Goal: Information Seeking & Learning: Learn about a topic

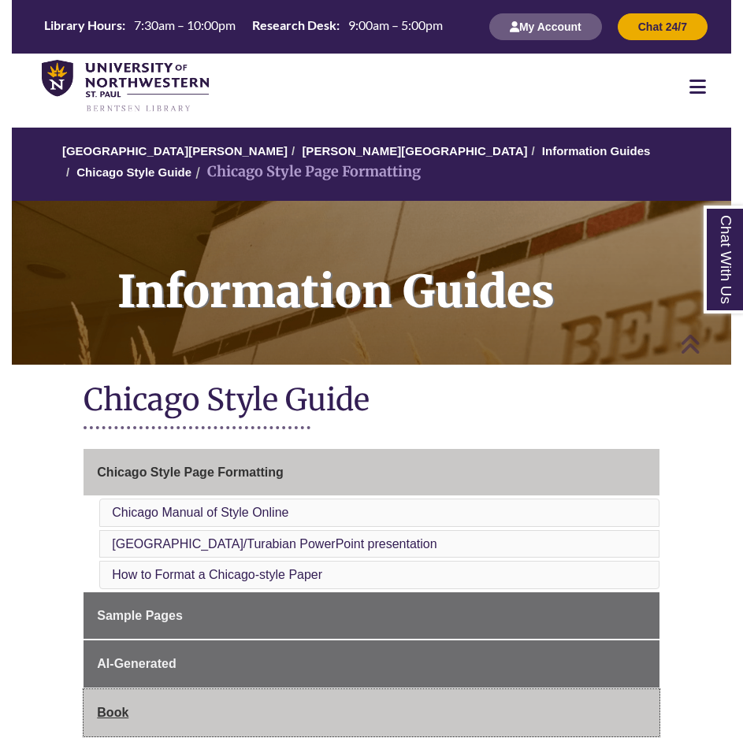
scroll to position [264, 0]
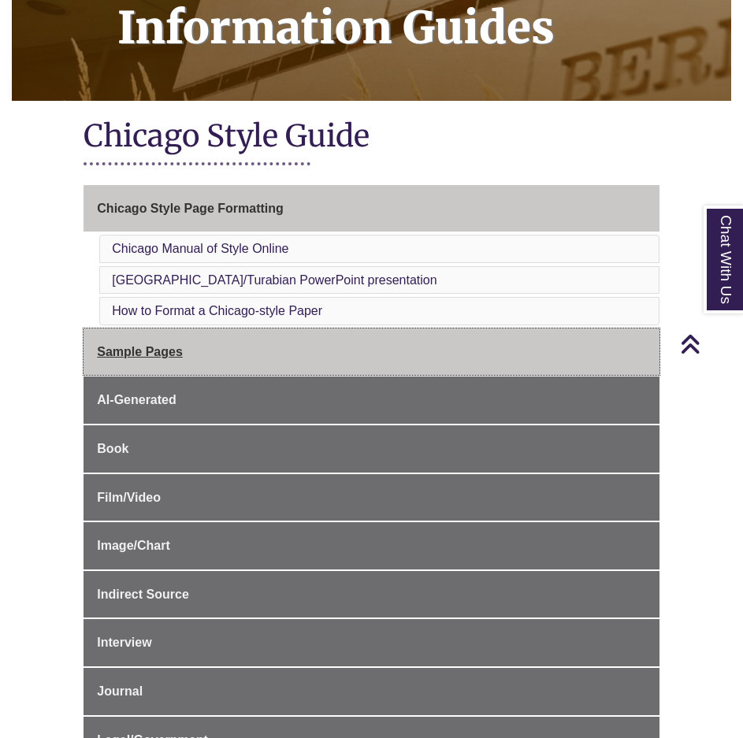
click at [216, 352] on link "Sample Pages" at bounding box center [370, 351] width 575 height 47
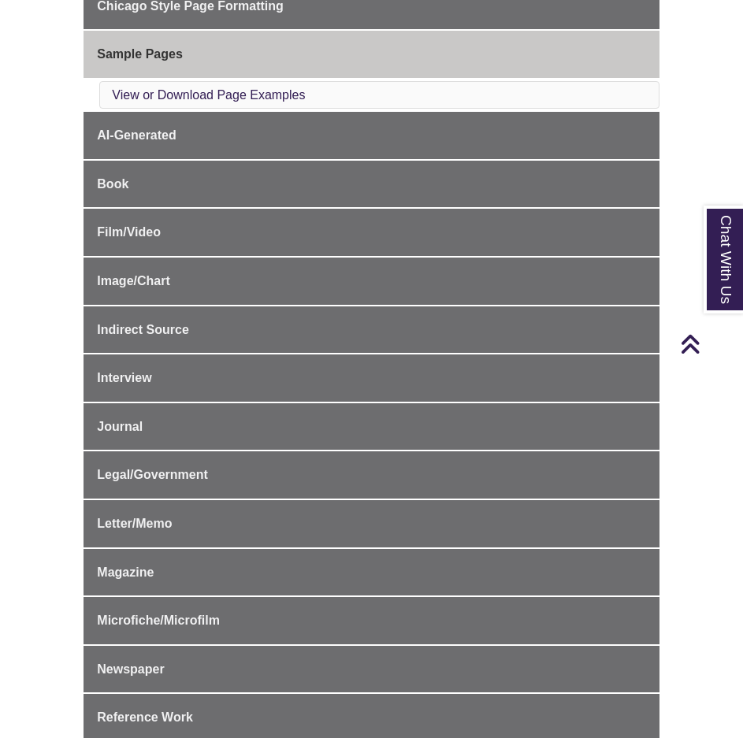
scroll to position [462, 0]
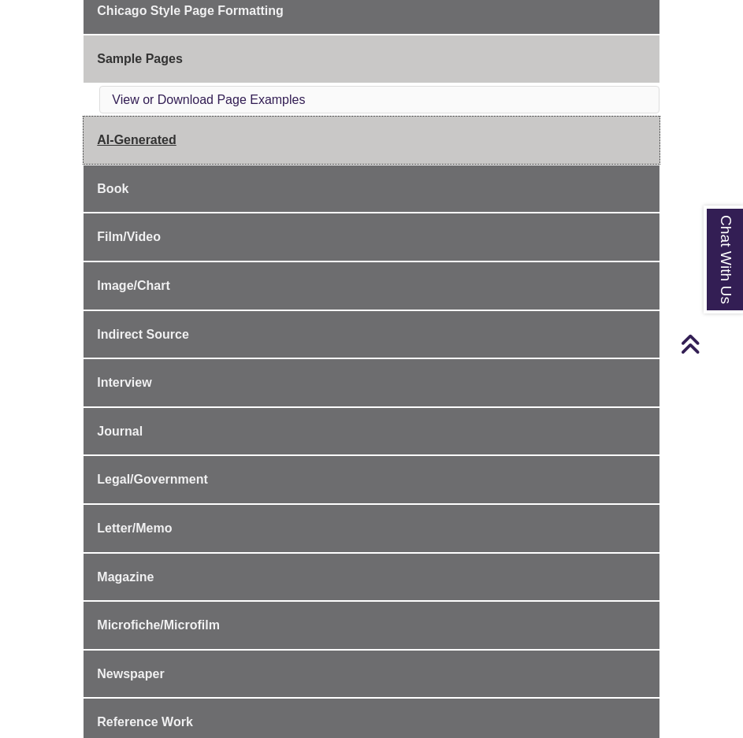
click at [201, 153] on link "AI-Generated" at bounding box center [370, 140] width 575 height 47
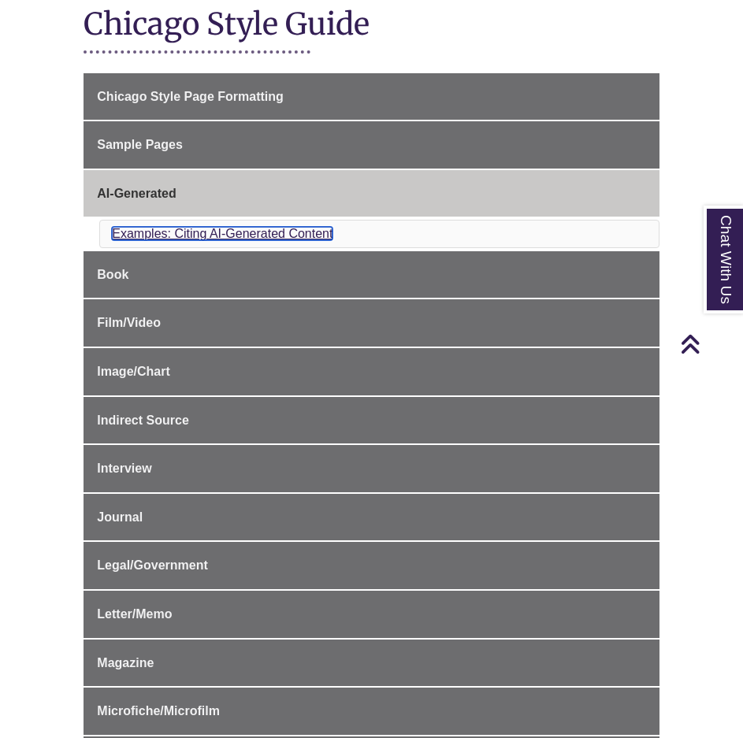
click at [245, 233] on link "Examples: Citing AI-Generated Content" at bounding box center [222, 233] width 221 height 13
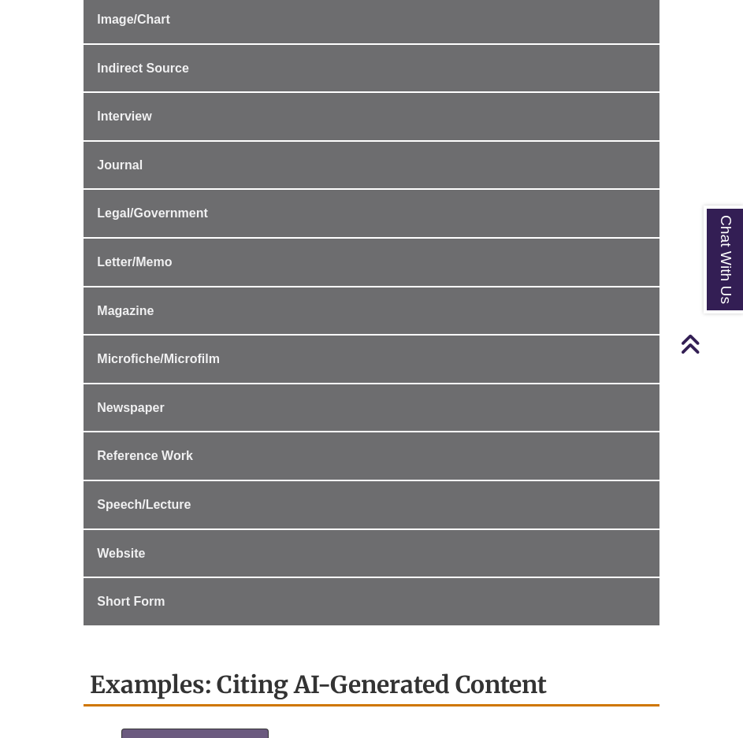
scroll to position [376, 0]
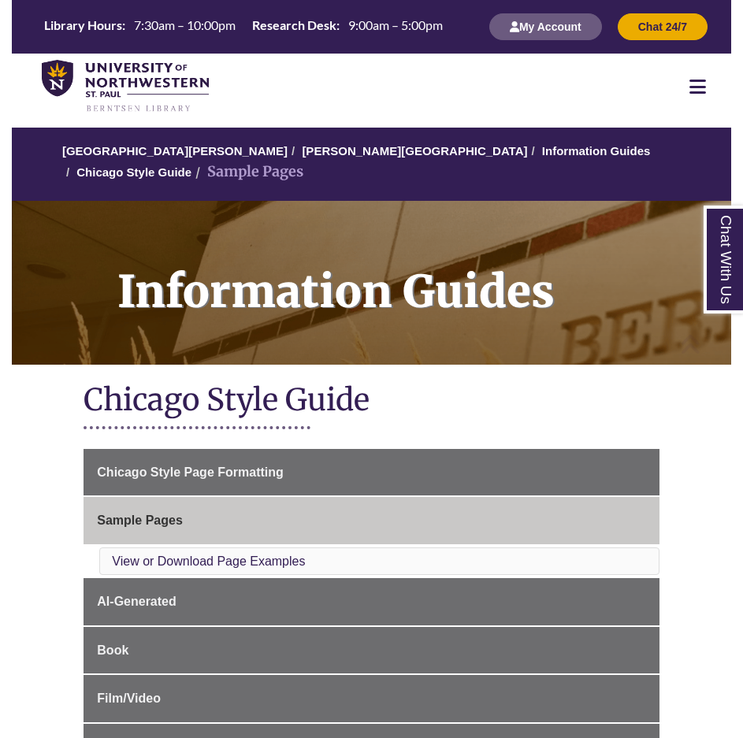
scroll to position [462, 0]
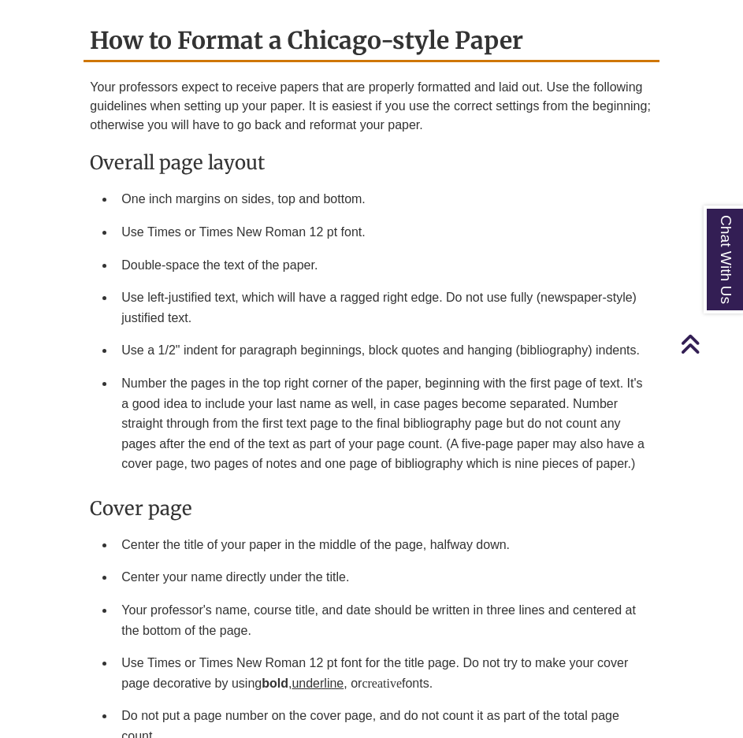
scroll to position [1816, 0]
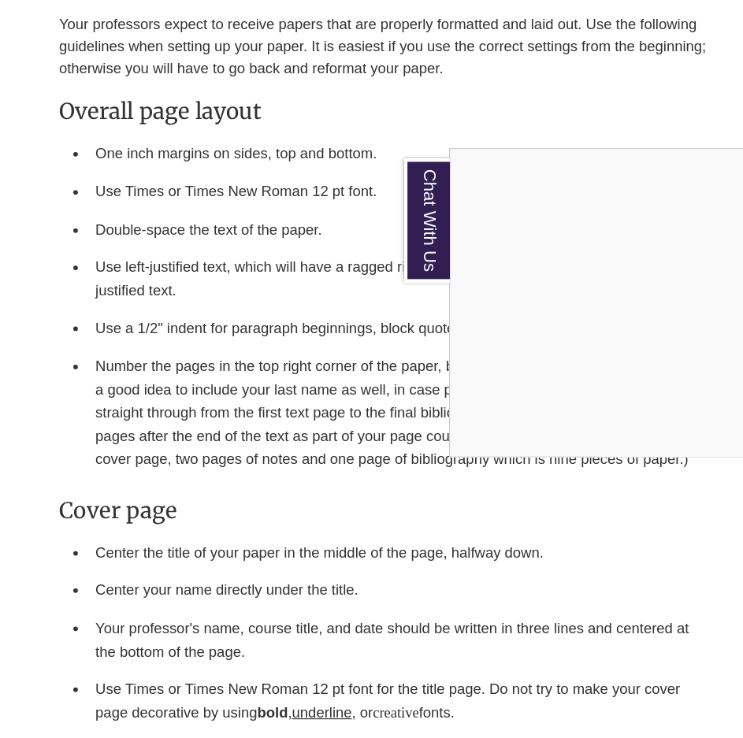
click at [444, 163] on div "Chat With Us" at bounding box center [371, 369] width 743 height 738
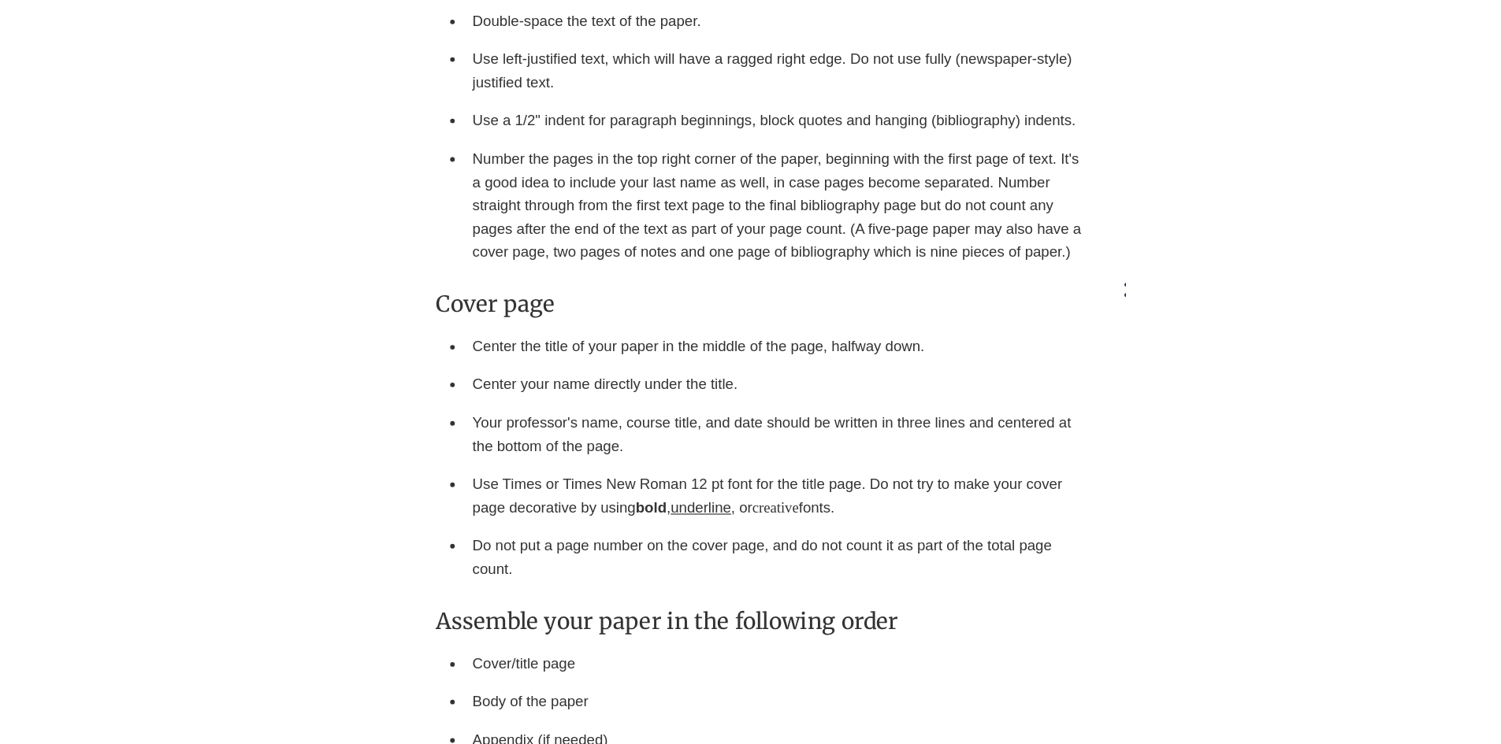
scroll to position [1967, 0]
